Goal: Information Seeking & Learning: Compare options

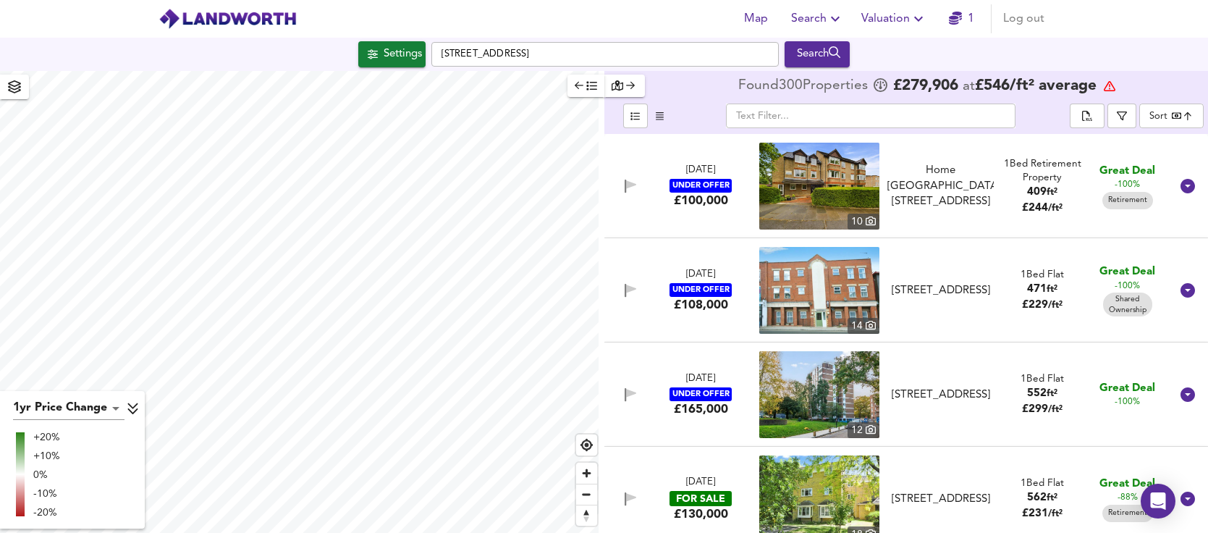
click at [1163, 120] on body "Map Search Valuation 1 Log out Settings [STREET_ADDRESS] Search 1yr Price Chang…" at bounding box center [604, 266] width 1208 height 533
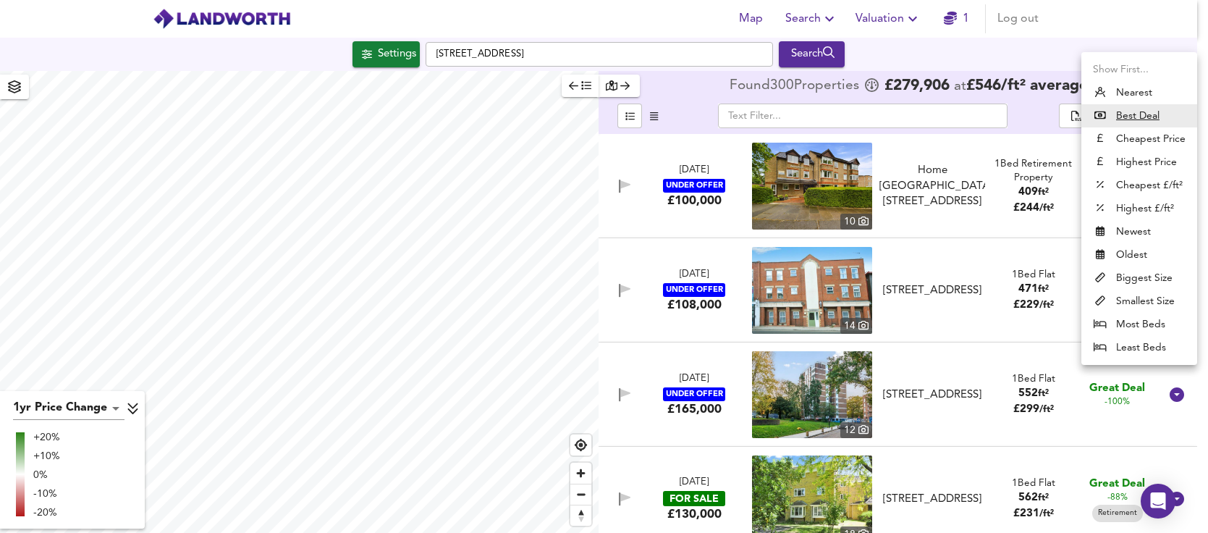
click at [1137, 272] on li "Biggest Size" at bounding box center [1139, 277] width 116 height 23
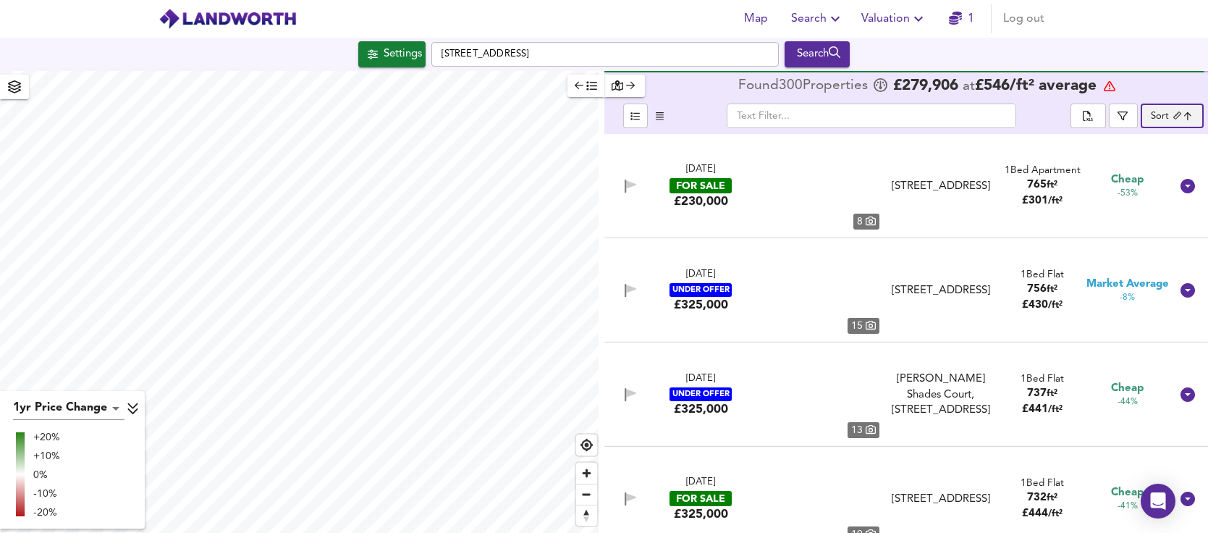
type input "biggest"
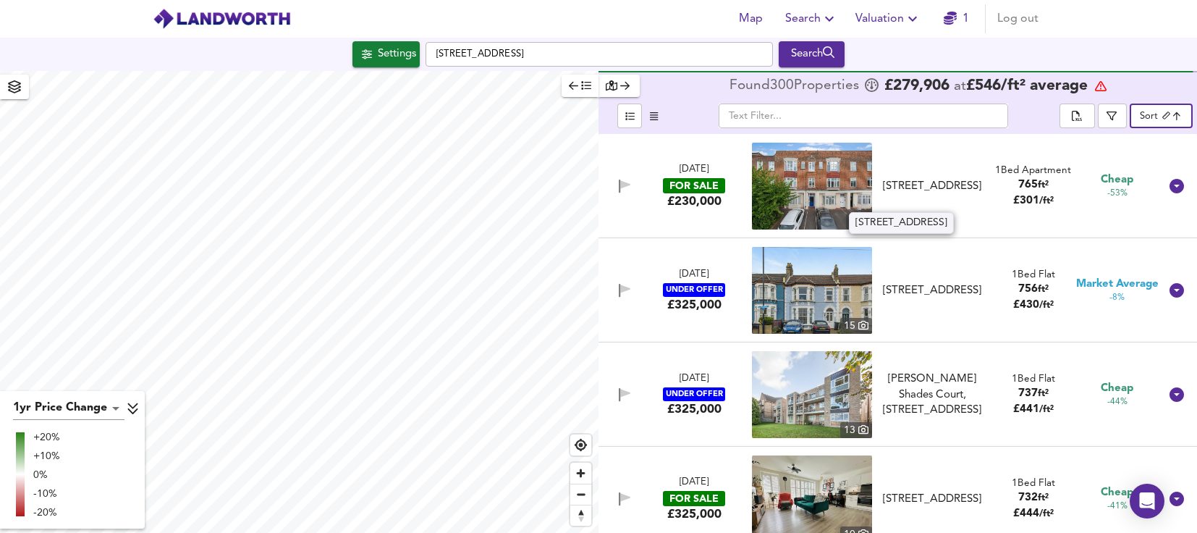
click at [911, 183] on div "[STREET_ADDRESS]" at bounding box center [932, 186] width 106 height 15
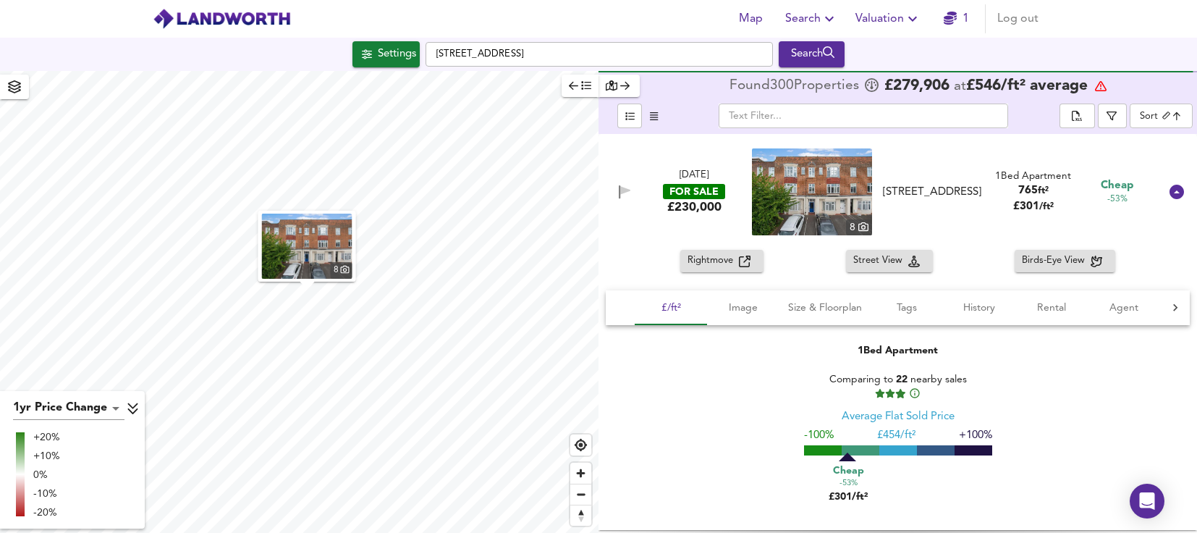
click at [812, 195] on img at bounding box center [812, 191] width 120 height 87
click at [794, 178] on img at bounding box center [812, 191] width 120 height 87
click at [797, 280] on div "Rightmove Street View Birds-Eye View £/ft² Image Size & Floorplan Tags History …" at bounding box center [898, 390] width 599 height 280
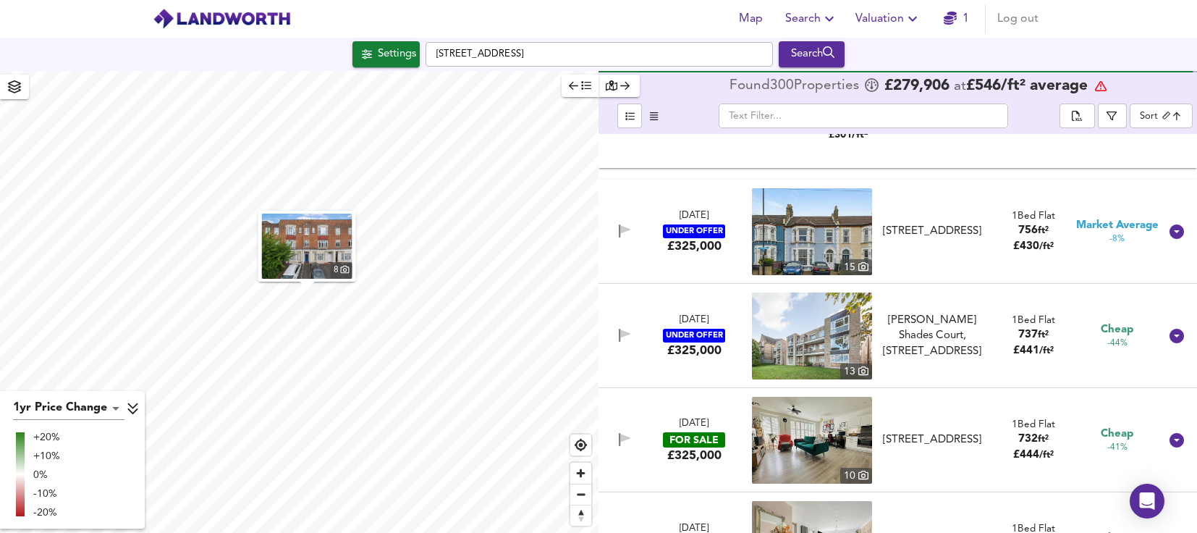
scroll to position [507, 0]
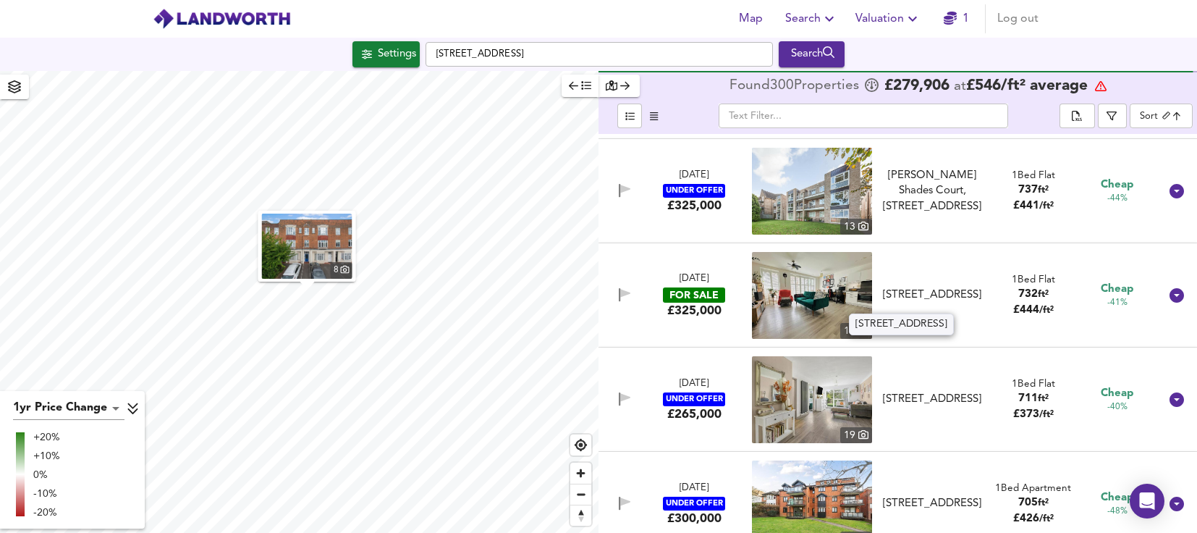
click at [889, 299] on div "[STREET_ADDRESS]" at bounding box center [932, 294] width 106 height 15
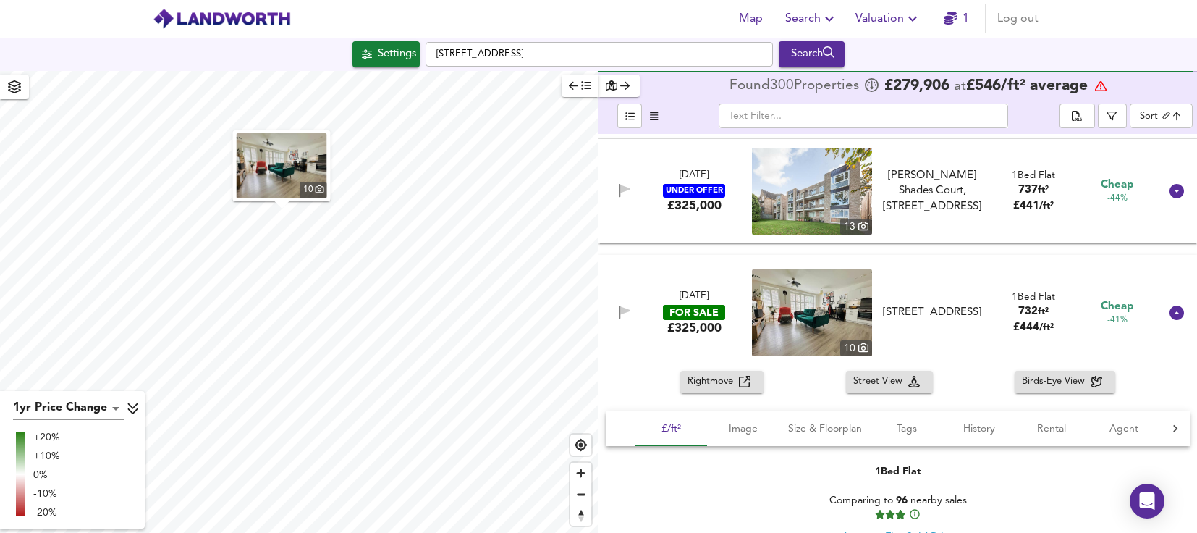
click at [731, 386] on span "Rightmove" at bounding box center [713, 381] width 51 height 17
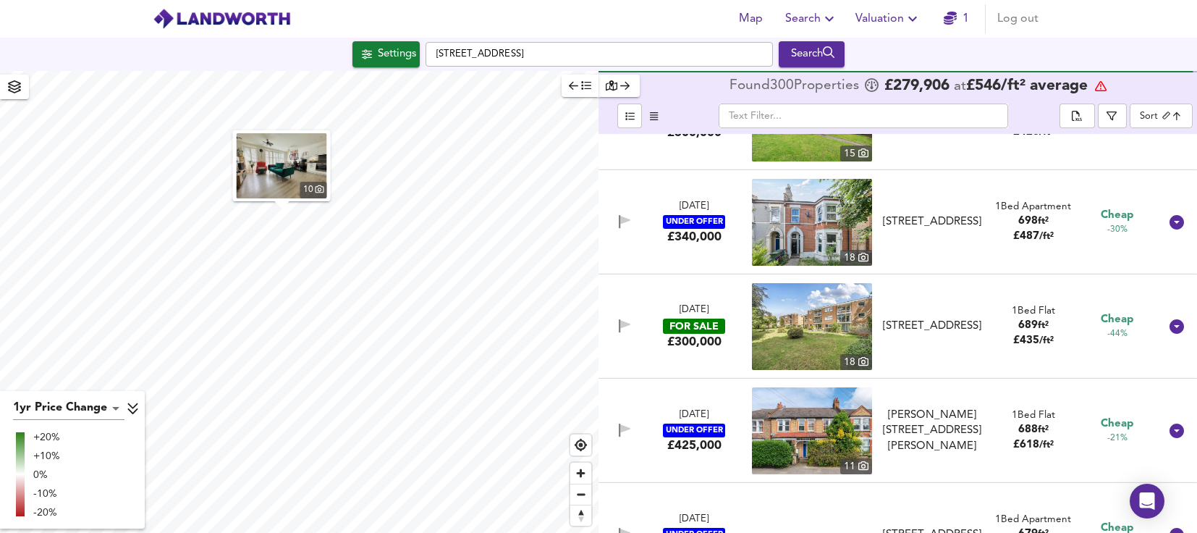
scroll to position [1230, 0]
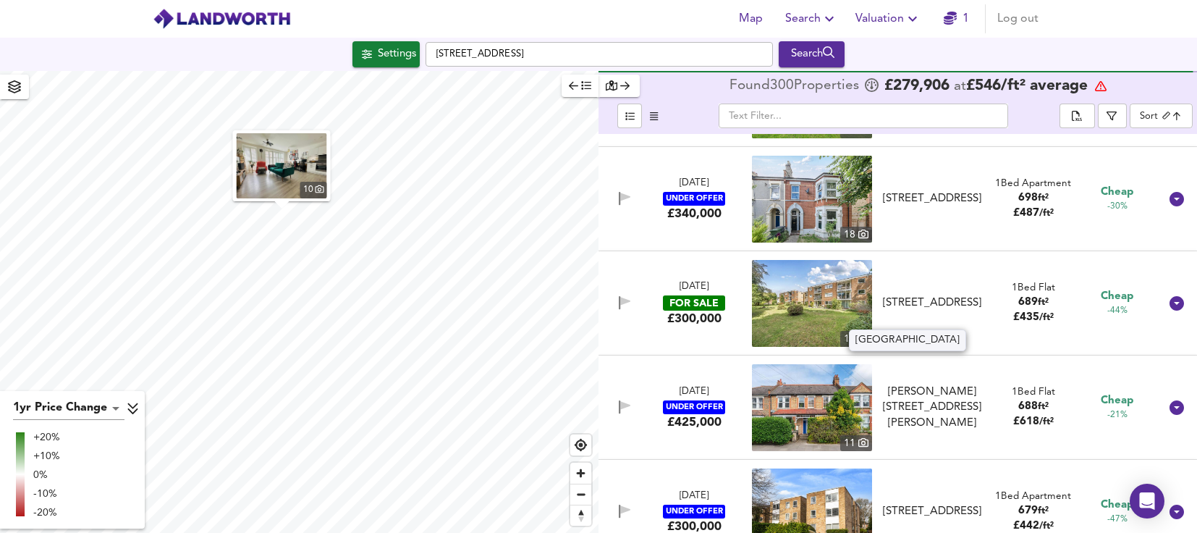
click at [932, 305] on div "[STREET_ADDRESS]" at bounding box center [932, 302] width 106 height 15
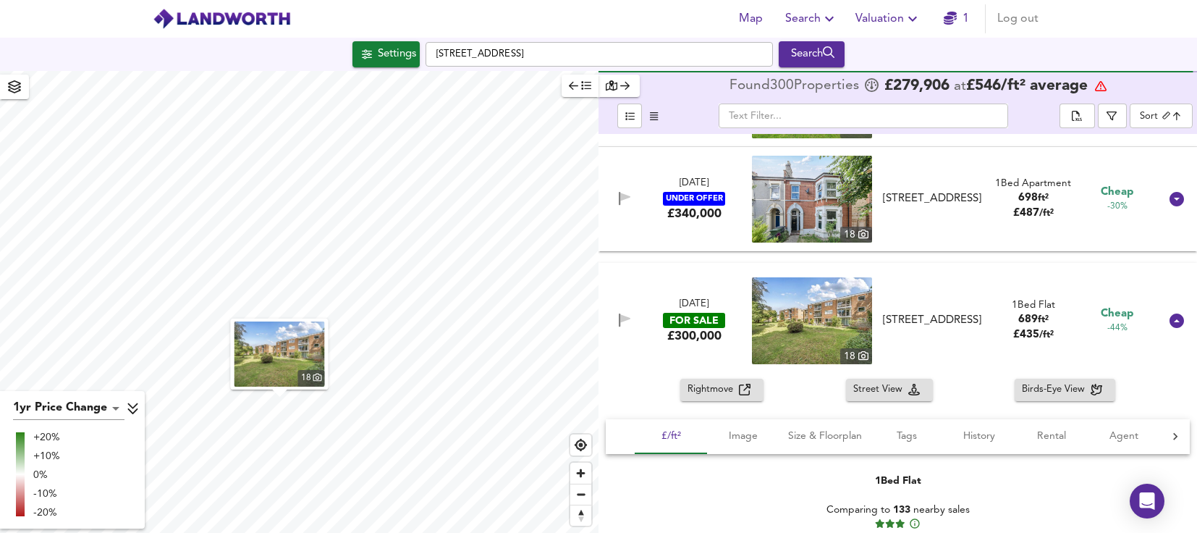
click at [747, 388] on icon "button" at bounding box center [745, 390] width 12 height 12
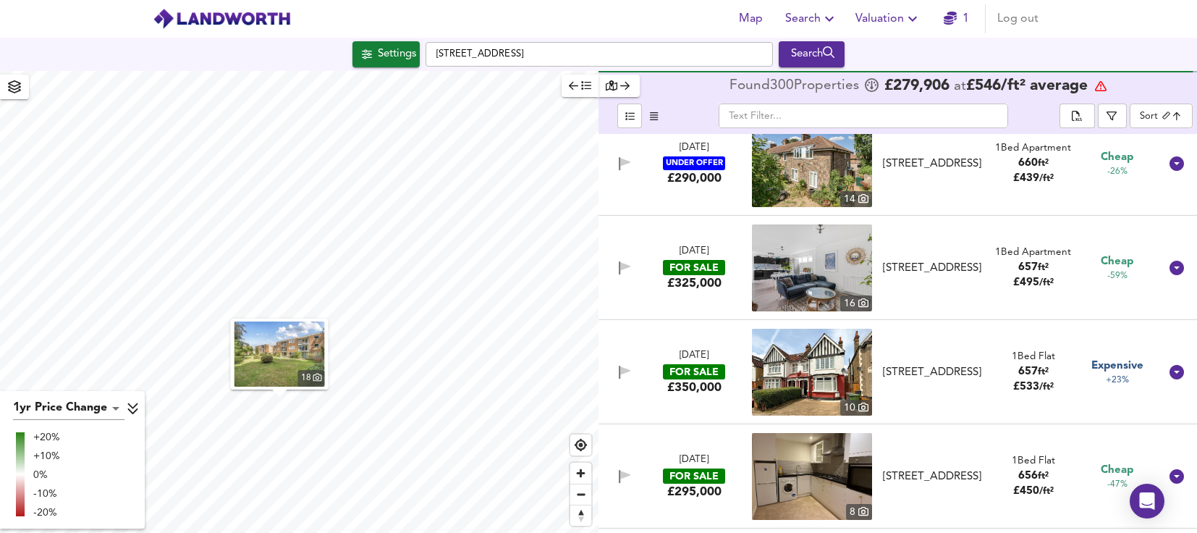
scroll to position [2750, 0]
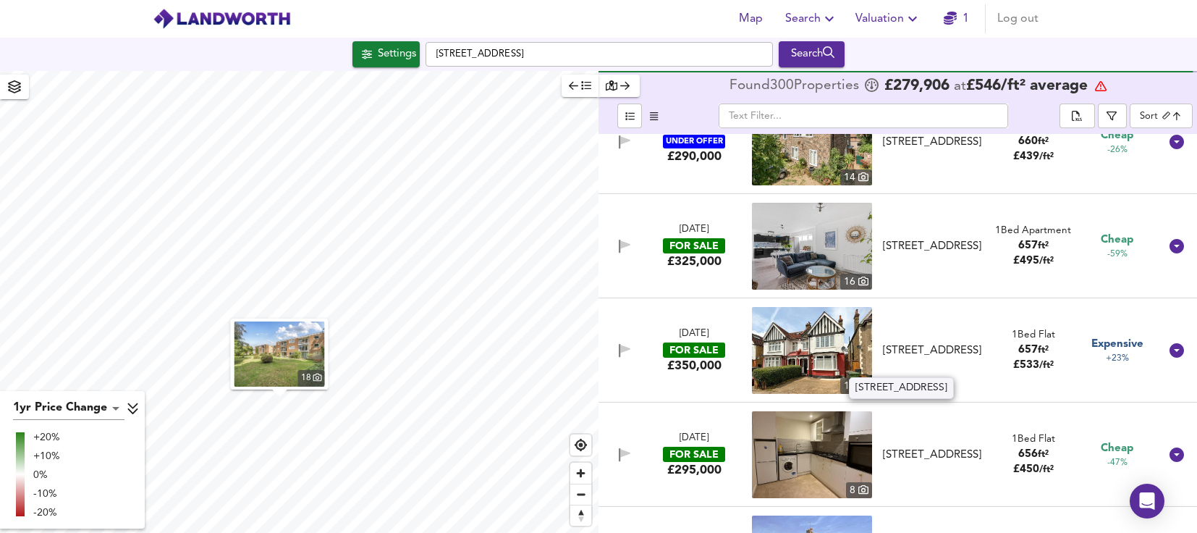
click at [921, 347] on div "[STREET_ADDRESS]" at bounding box center [932, 350] width 106 height 15
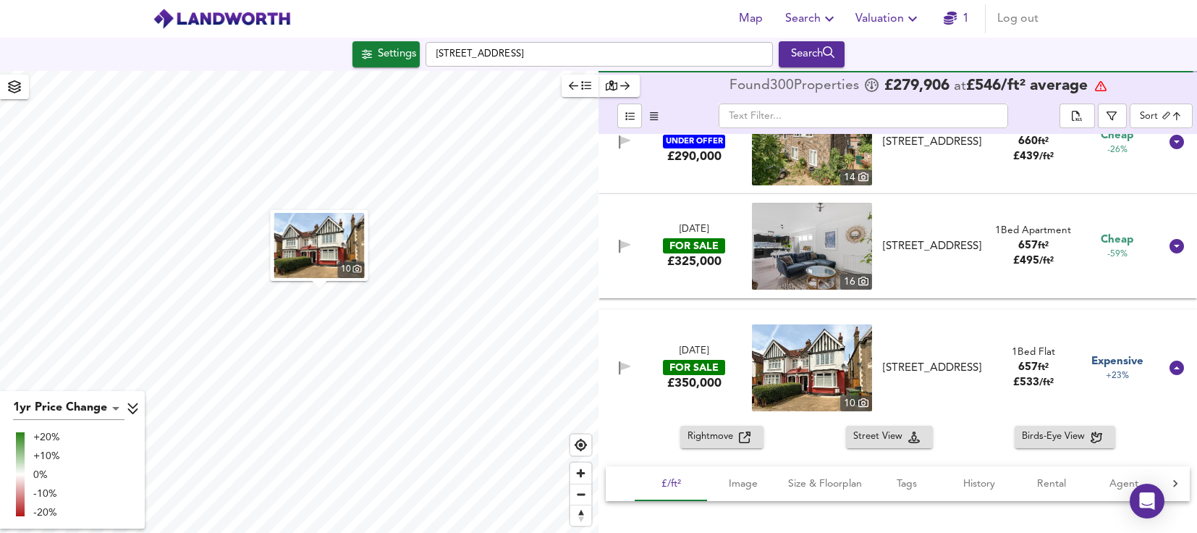
click at [729, 439] on span "Rightmove" at bounding box center [713, 436] width 51 height 17
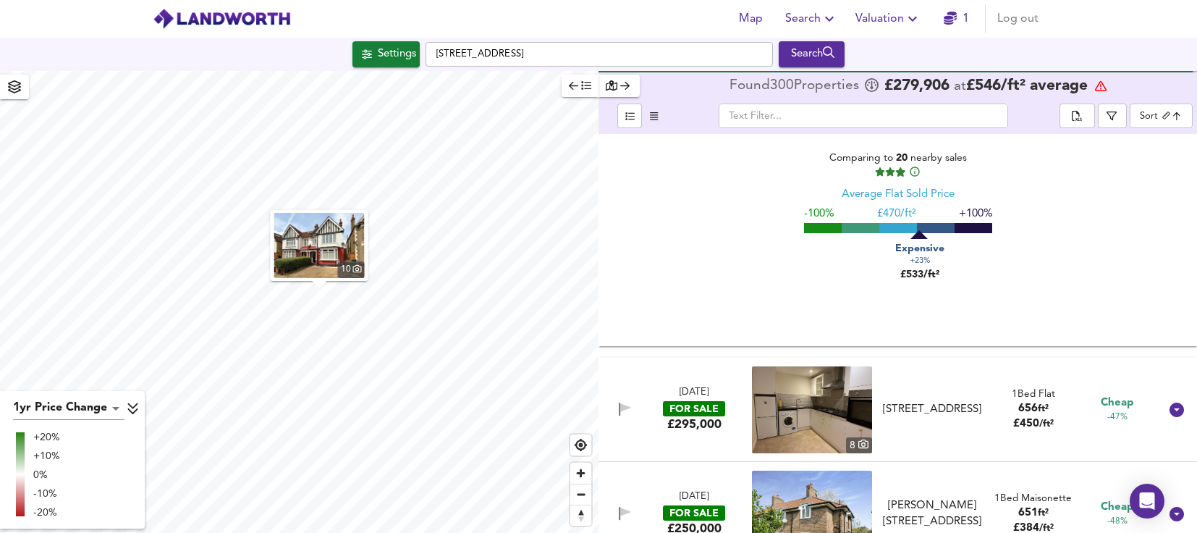
scroll to position [3329, 0]
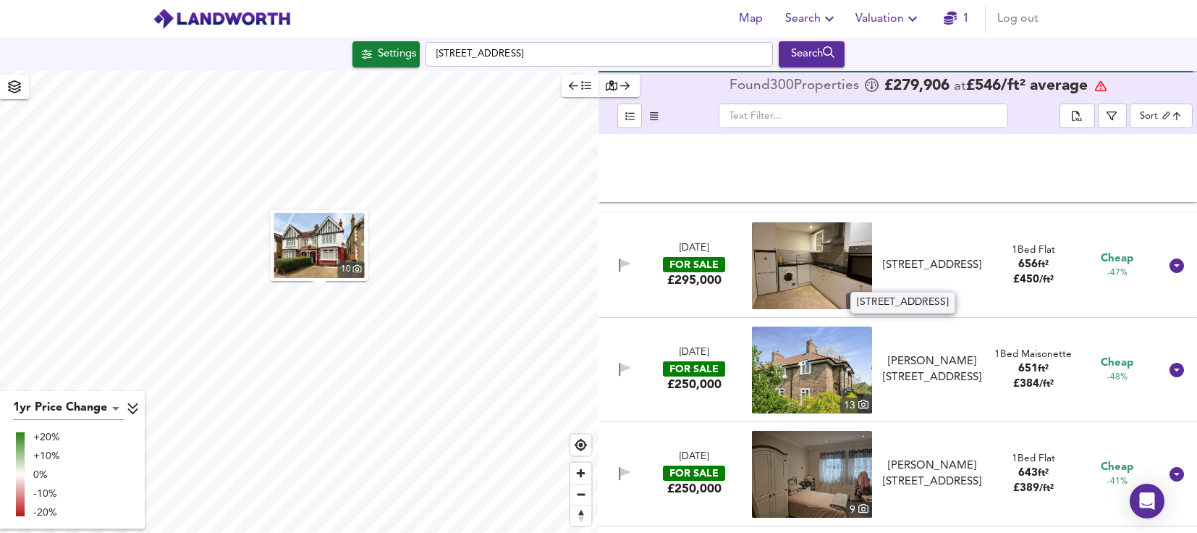
click at [910, 267] on div "[STREET_ADDRESS]" at bounding box center [932, 265] width 106 height 15
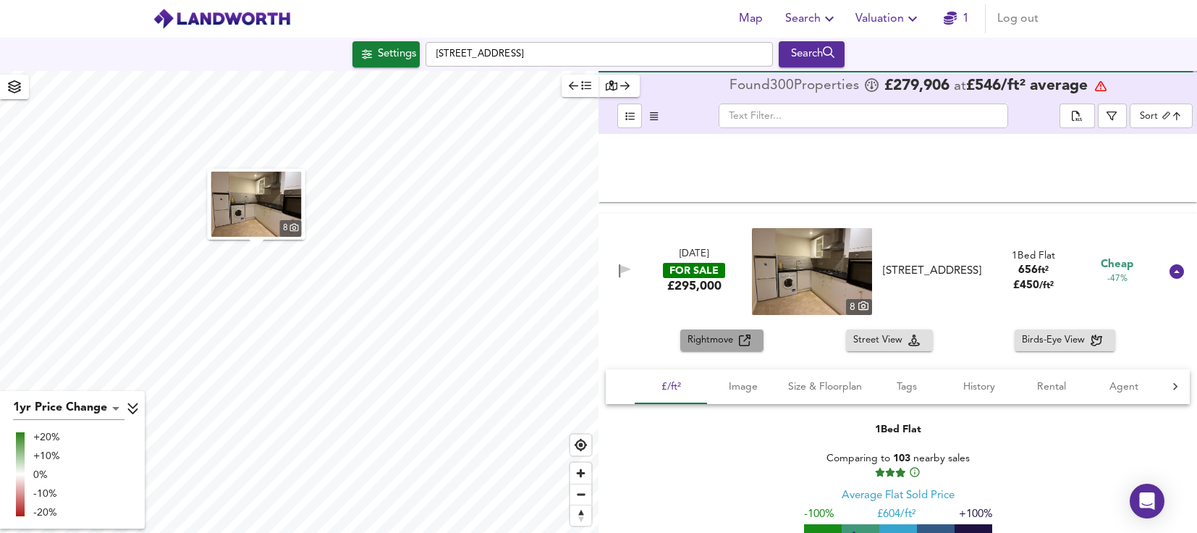
click at [737, 329] on button "Rightmove" at bounding box center [721, 340] width 83 height 22
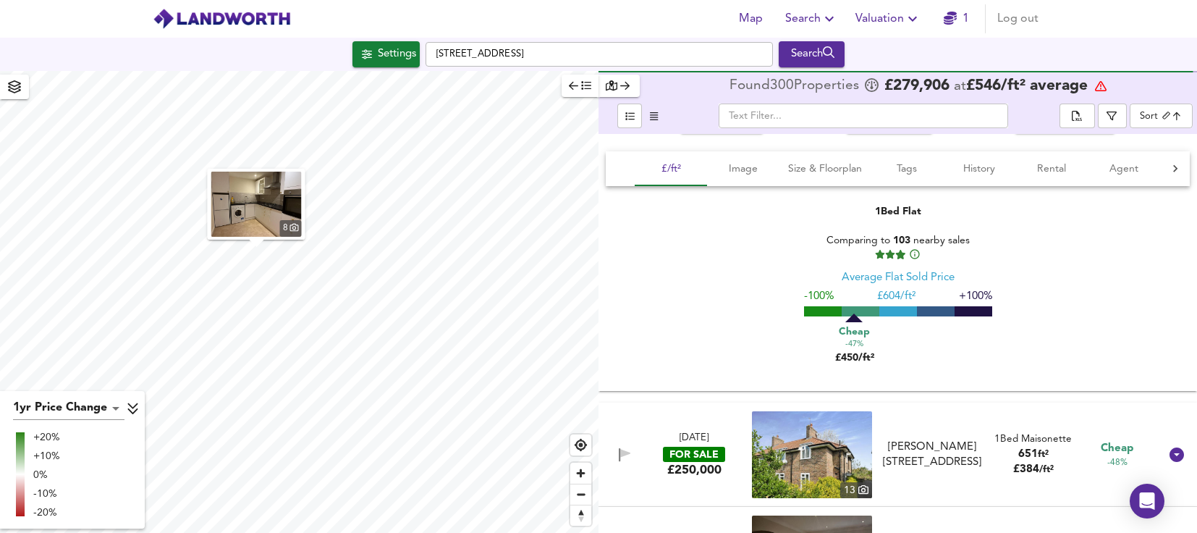
scroll to position [3619, 0]
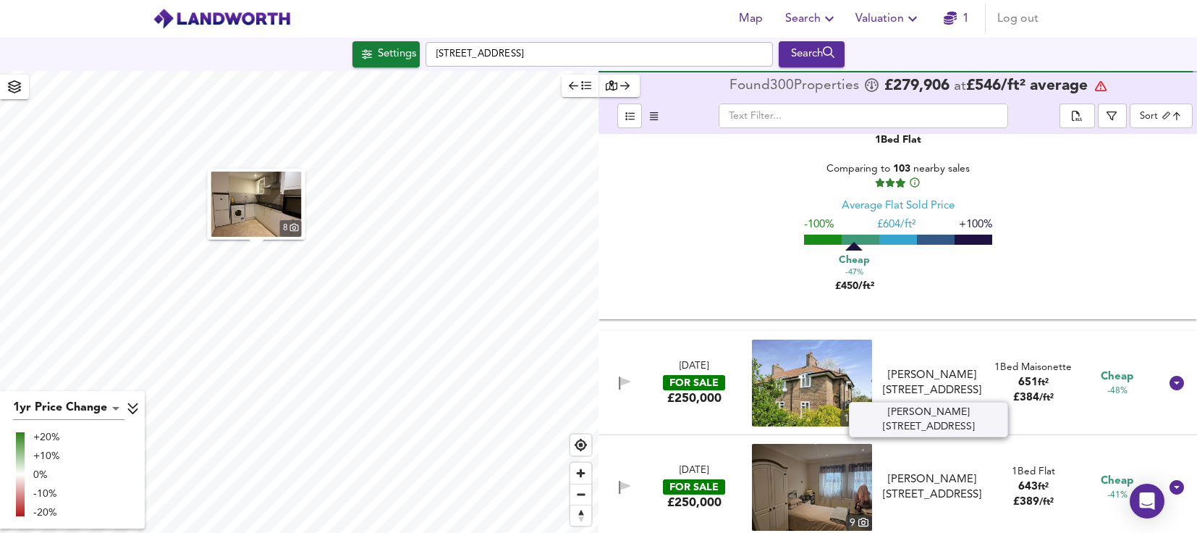
click at [921, 389] on div "[PERSON_NAME][STREET_ADDRESS]" at bounding box center [932, 383] width 106 height 31
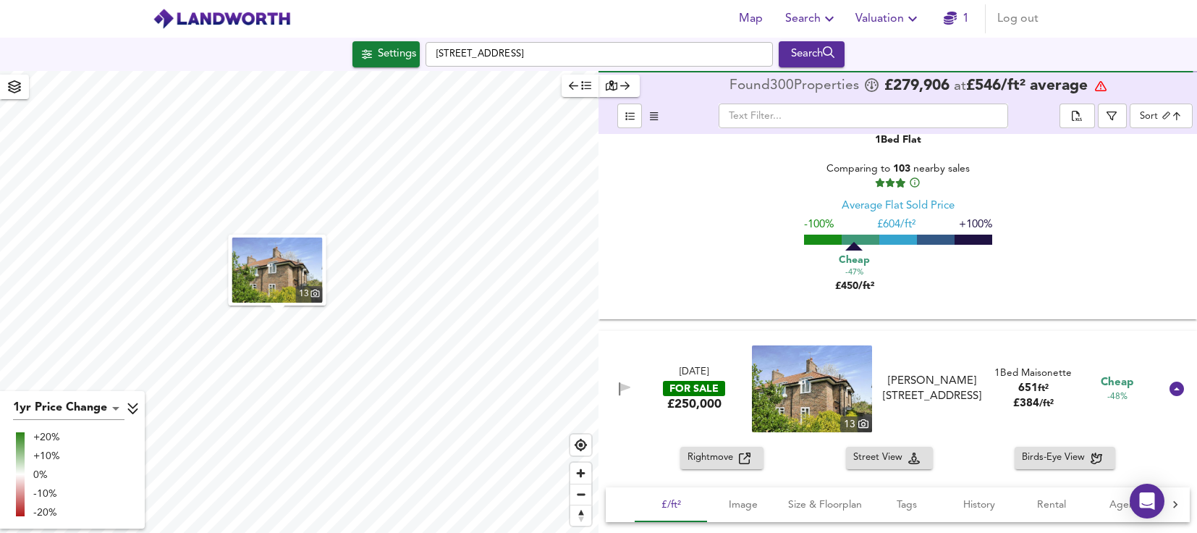
click at [727, 453] on span "Rightmove" at bounding box center [713, 457] width 51 height 17
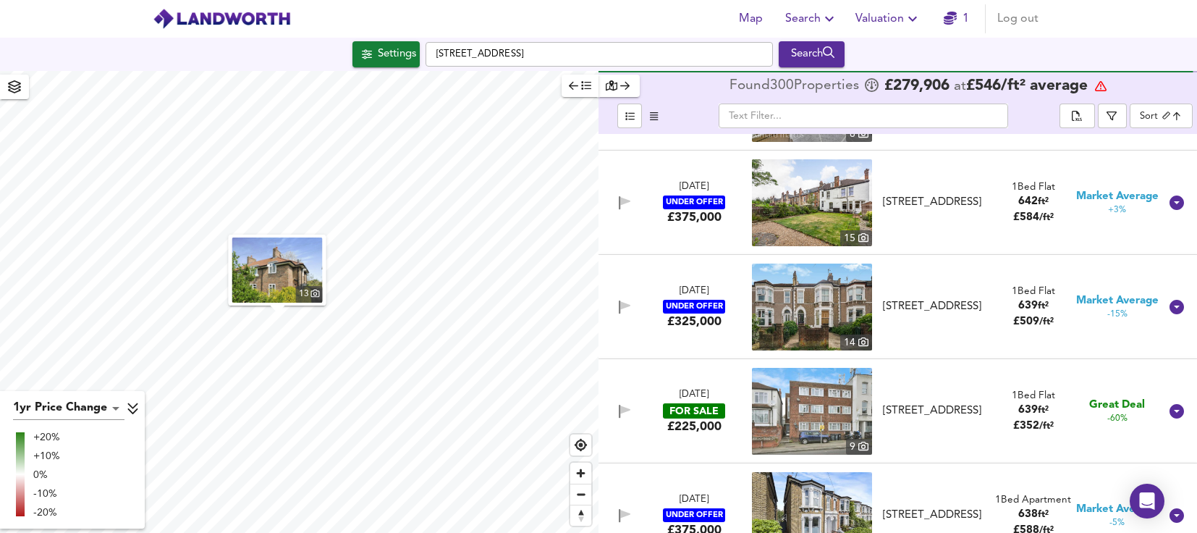
scroll to position [4487, 0]
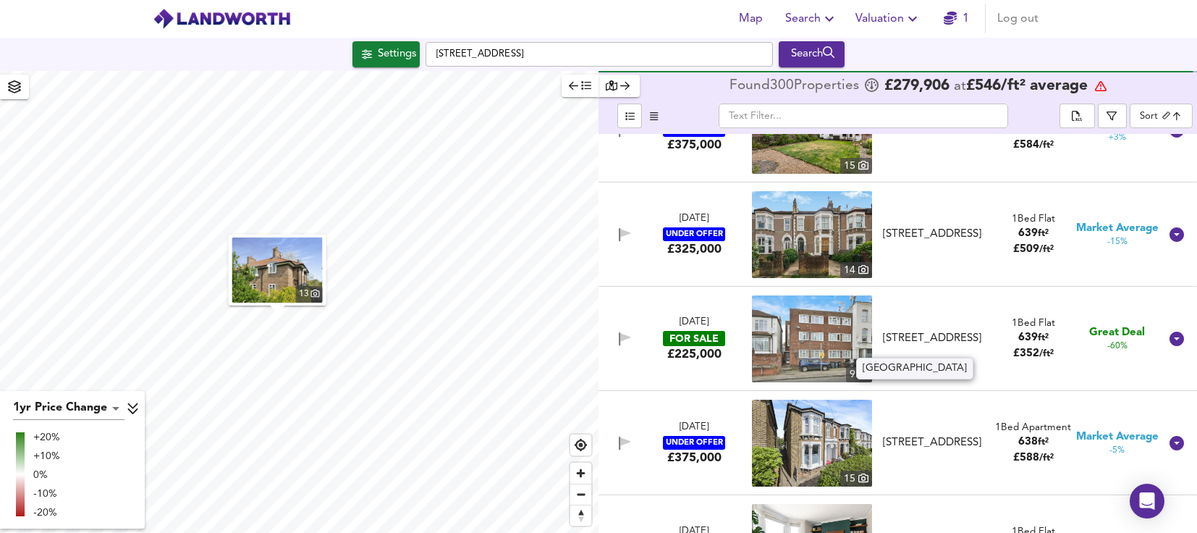
click at [926, 338] on div "[STREET_ADDRESS]" at bounding box center [932, 338] width 106 height 15
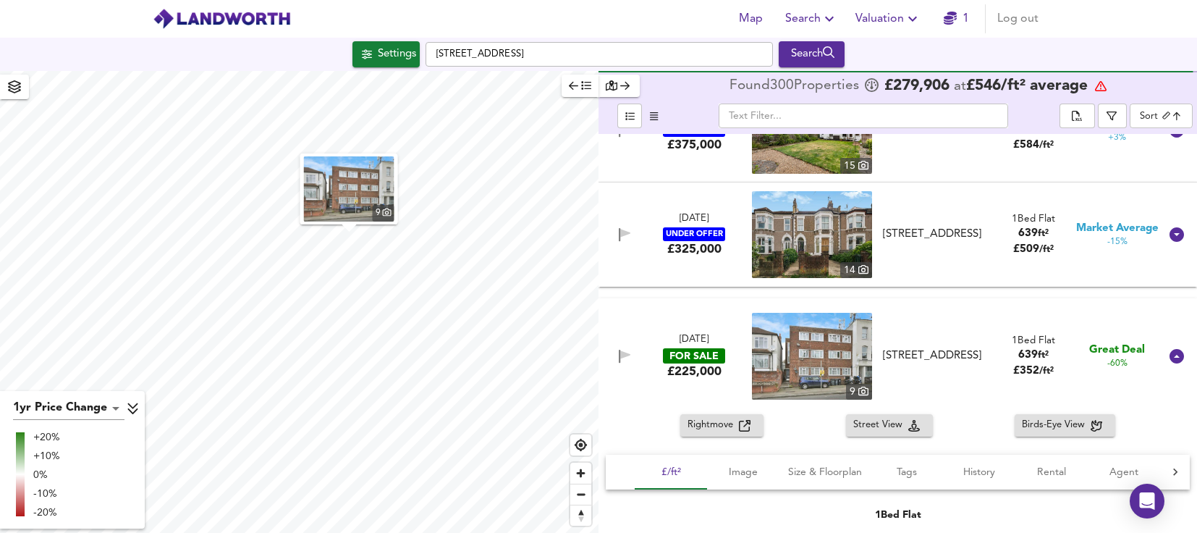
click at [793, 360] on img at bounding box center [812, 356] width 120 height 87
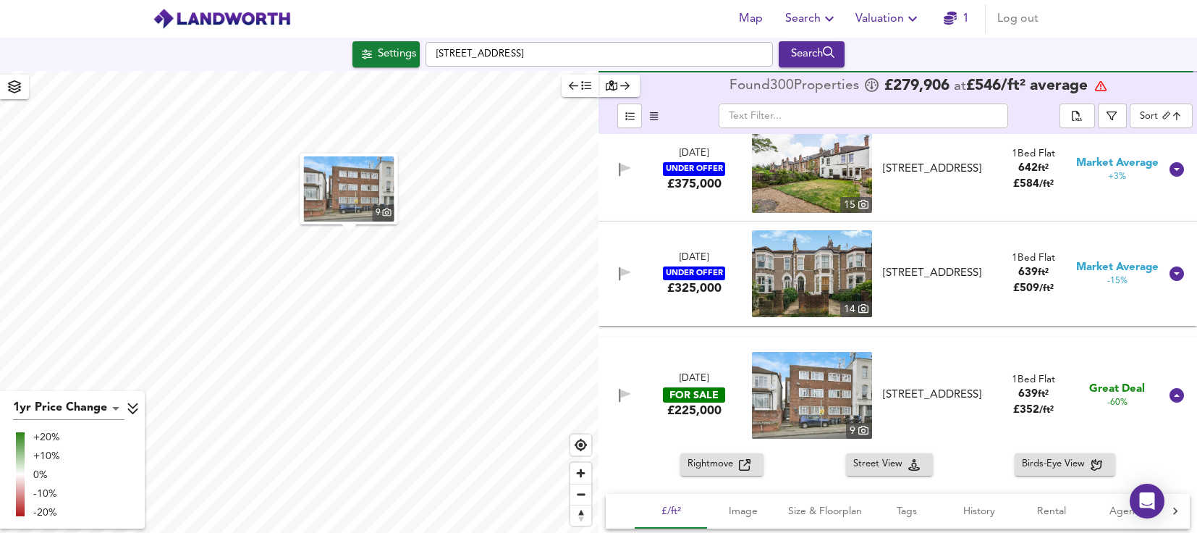
scroll to position [4415, 0]
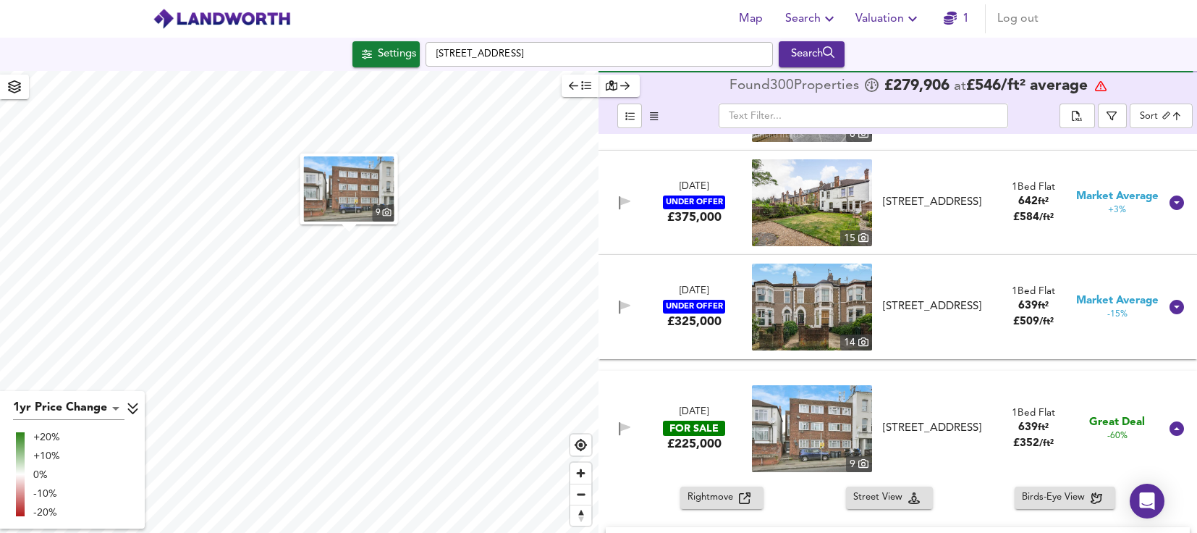
click at [821, 301] on img at bounding box center [812, 306] width 120 height 87
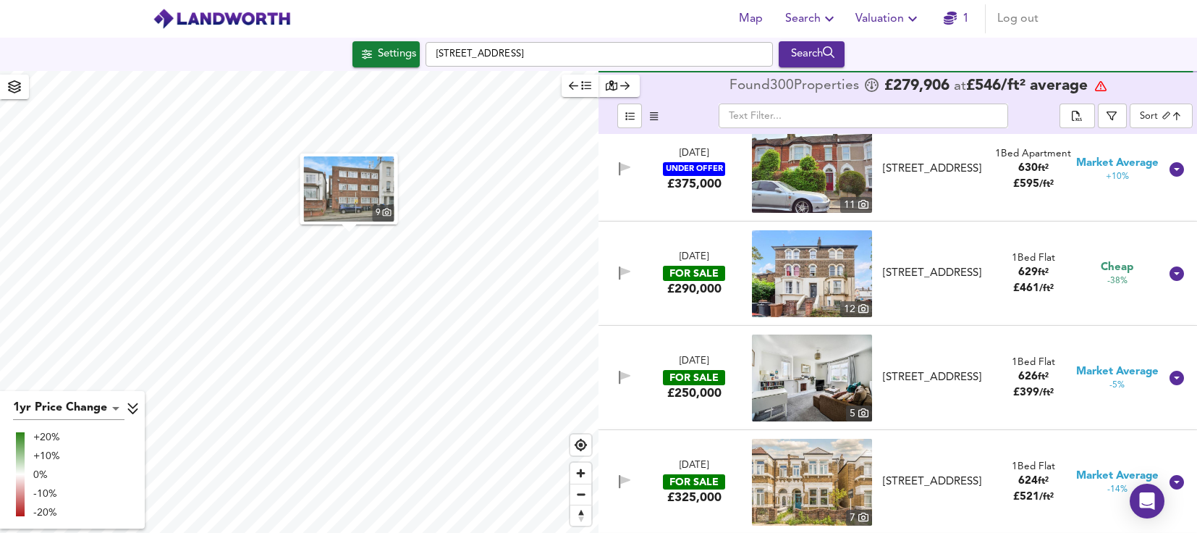
scroll to position [5573, 0]
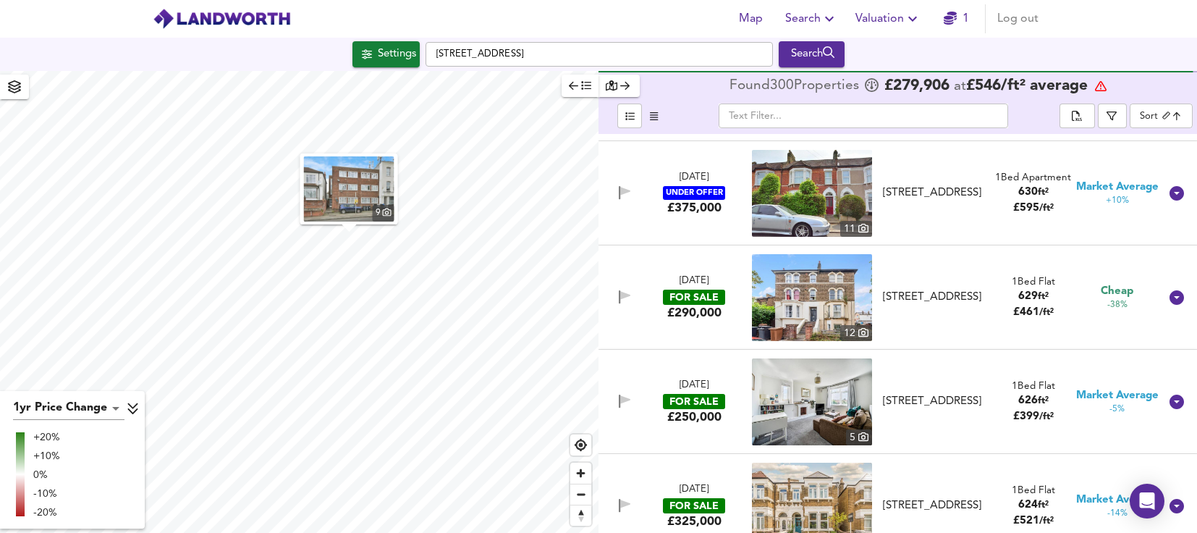
click at [917, 289] on div "[STREET_ADDRESS]" at bounding box center [932, 296] width 106 height 15
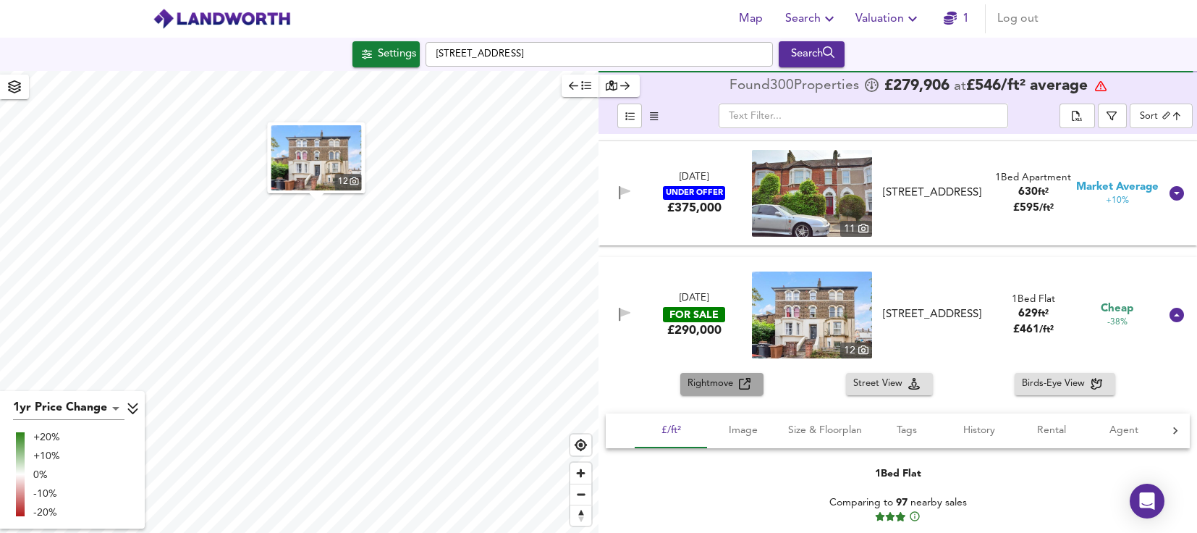
click at [710, 380] on span "Rightmove" at bounding box center [713, 384] width 51 height 17
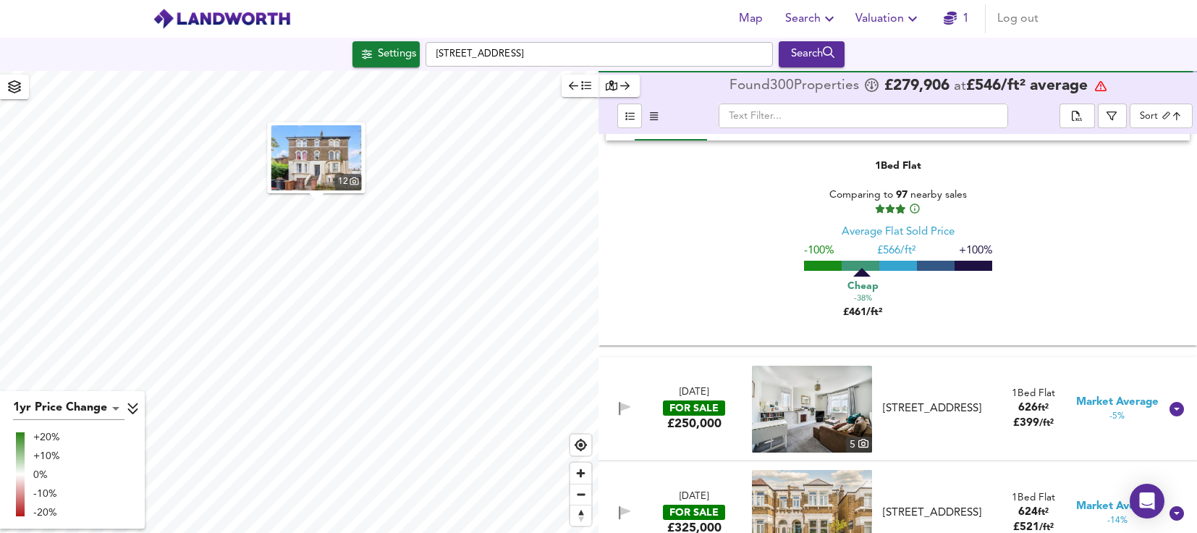
scroll to position [6007, 0]
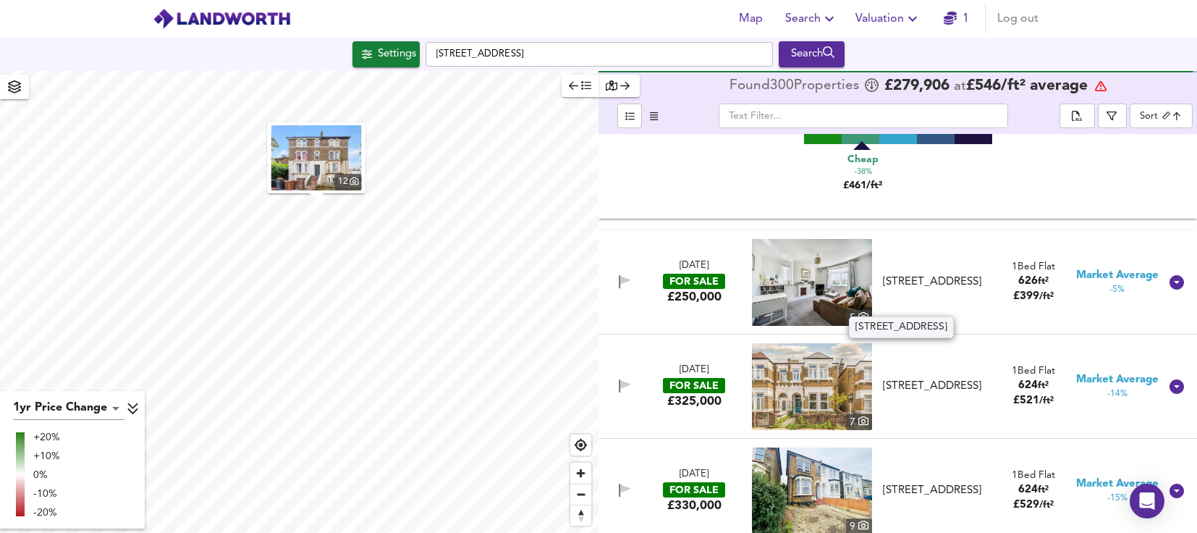
drag, startPoint x: 936, startPoint y: 275, endPoint x: 750, endPoint y: 326, distance: 192.8
click at [936, 275] on div "[STREET_ADDRESS]" at bounding box center [932, 281] width 106 height 15
